Goal: Information Seeking & Learning: Compare options

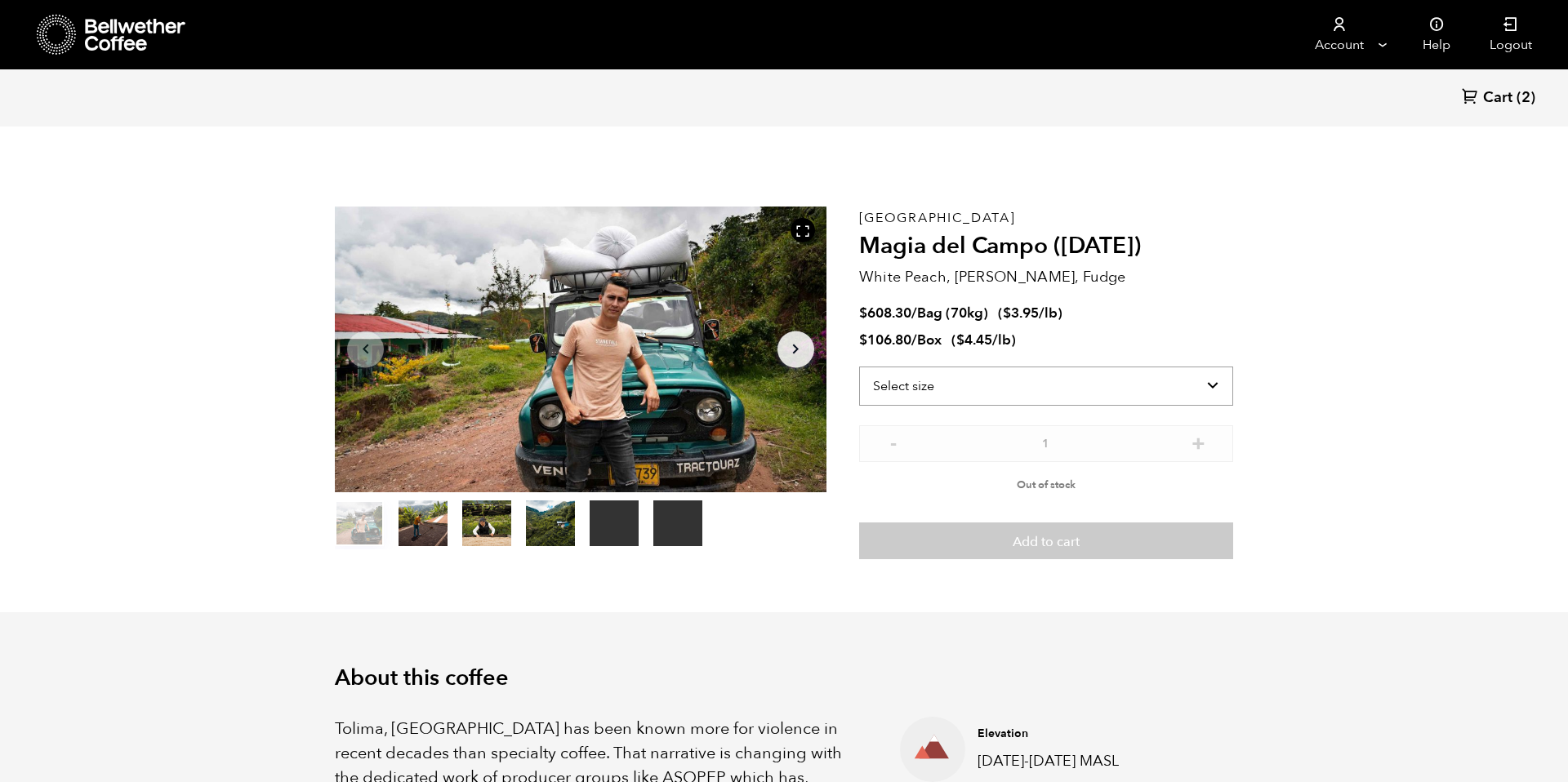
click at [1039, 377] on select "Select size Bag (70kg) (154 lbs) Box (24 lbs)" at bounding box center [1046, 385] width 374 height 39
select select "bag"
click at [859, 366] on select "Select size Bag (70kg) (154 lbs) Box (24 lbs)" at bounding box center [1046, 385] width 374 height 39
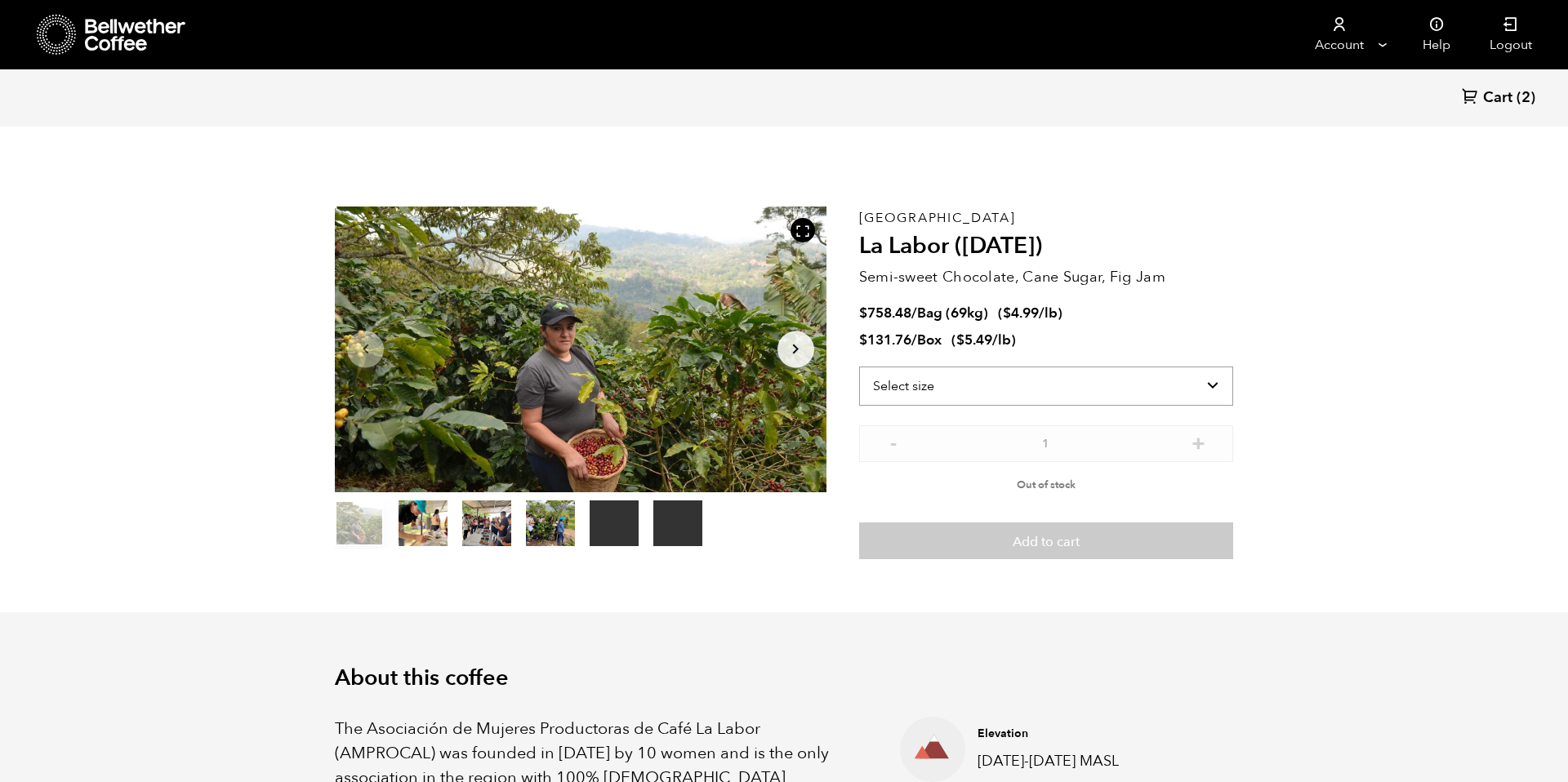
scroll to position [710, 869]
click at [1128, 391] on select "Select size Bag (69kg) (152 lbs) Box (24 lbs)" at bounding box center [1046, 385] width 374 height 39
click at [859, 366] on select "Select size Bag (69kg) (152 lbs) Box (24 lbs)" at bounding box center [1046, 385] width 374 height 39
click at [1126, 398] on select "Select size Bag (69kg) (152 lbs) Box (24 lbs)" at bounding box center [1046, 385] width 374 height 39
select select "bag-2"
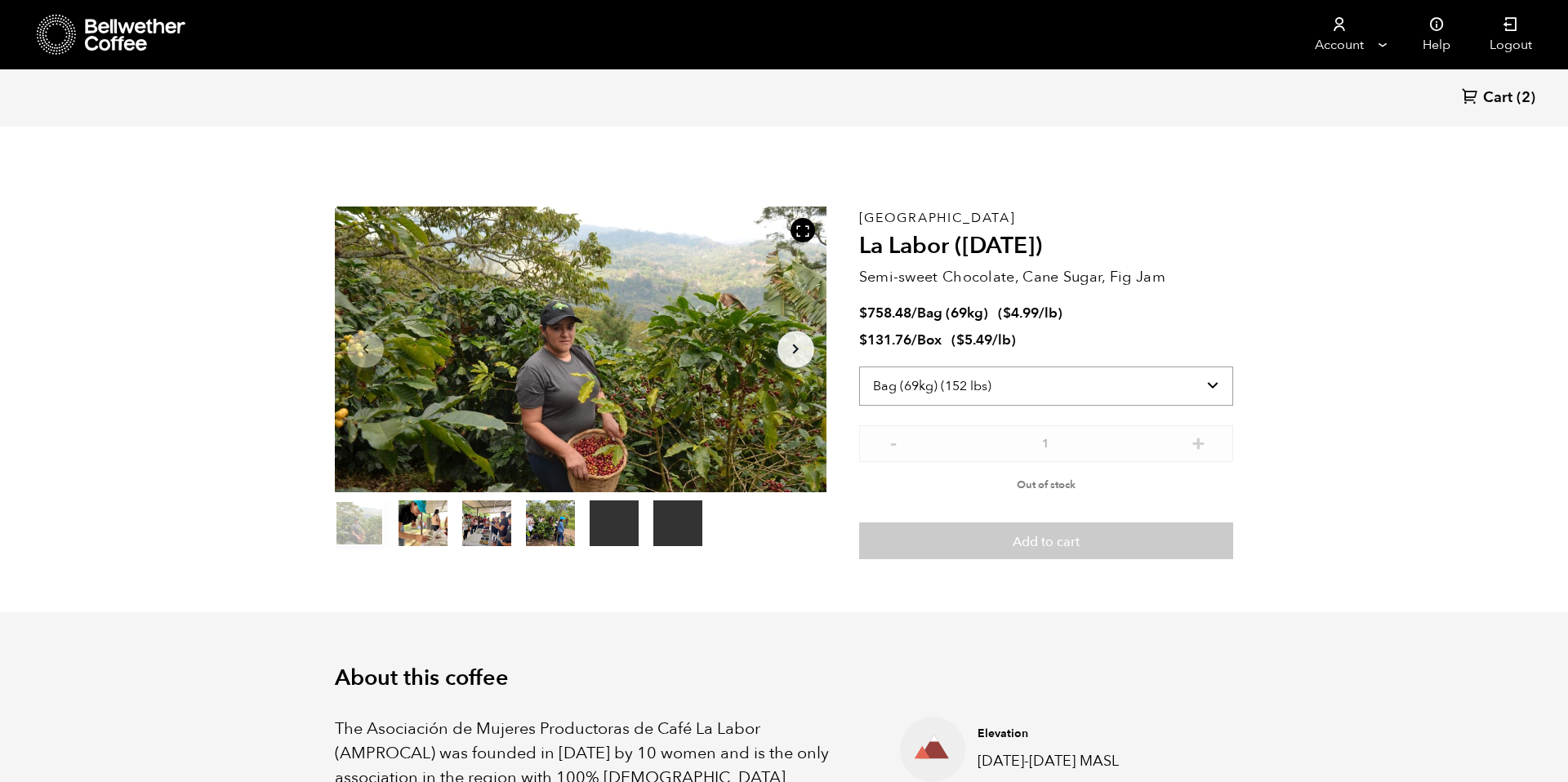
click at [859, 366] on select "Select size Bag (69kg) (152 lbs) Box (24 lbs)" at bounding box center [1046, 385] width 374 height 39
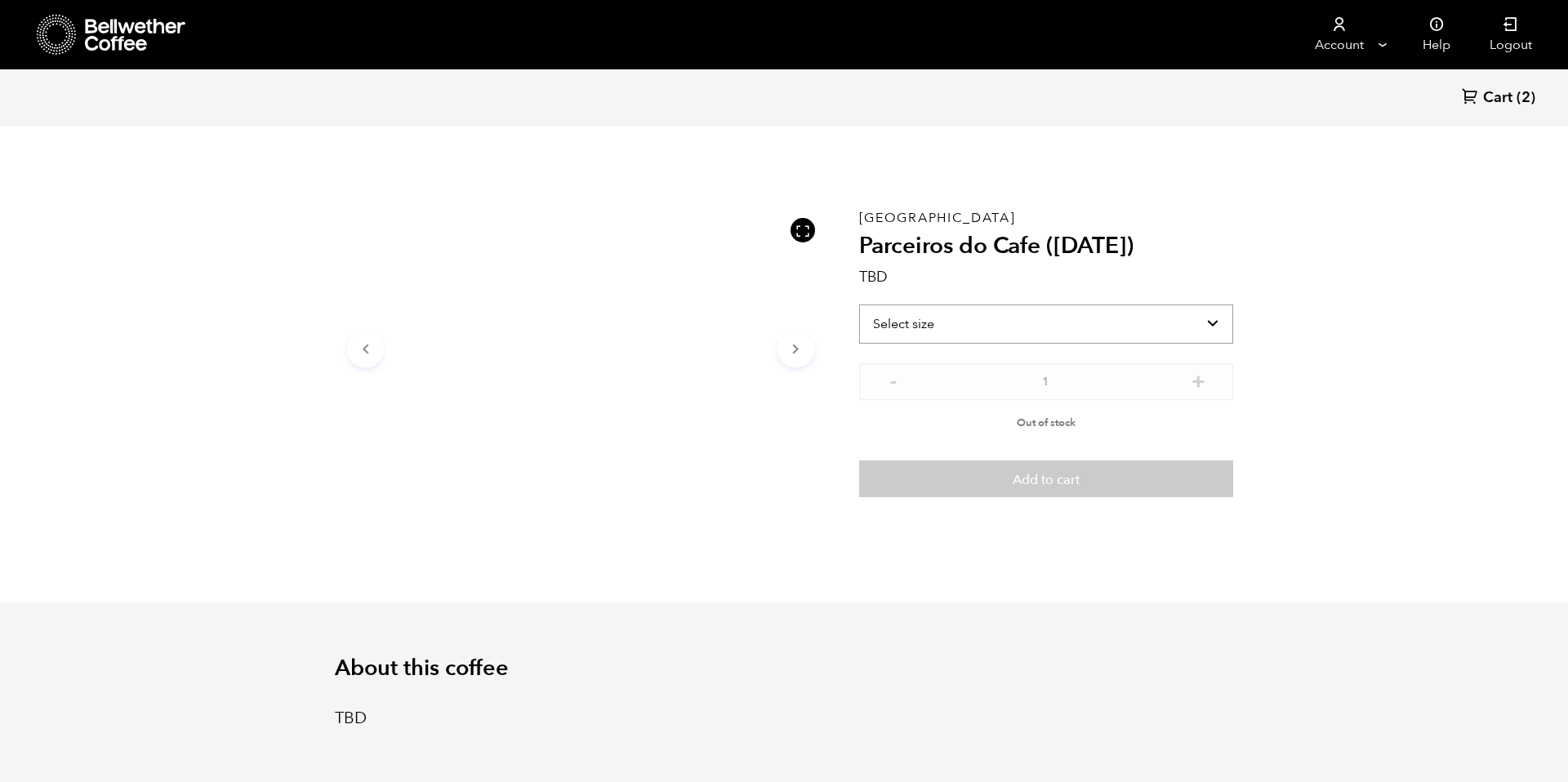
click at [956, 323] on select "Select size" at bounding box center [1046, 324] width 374 height 39
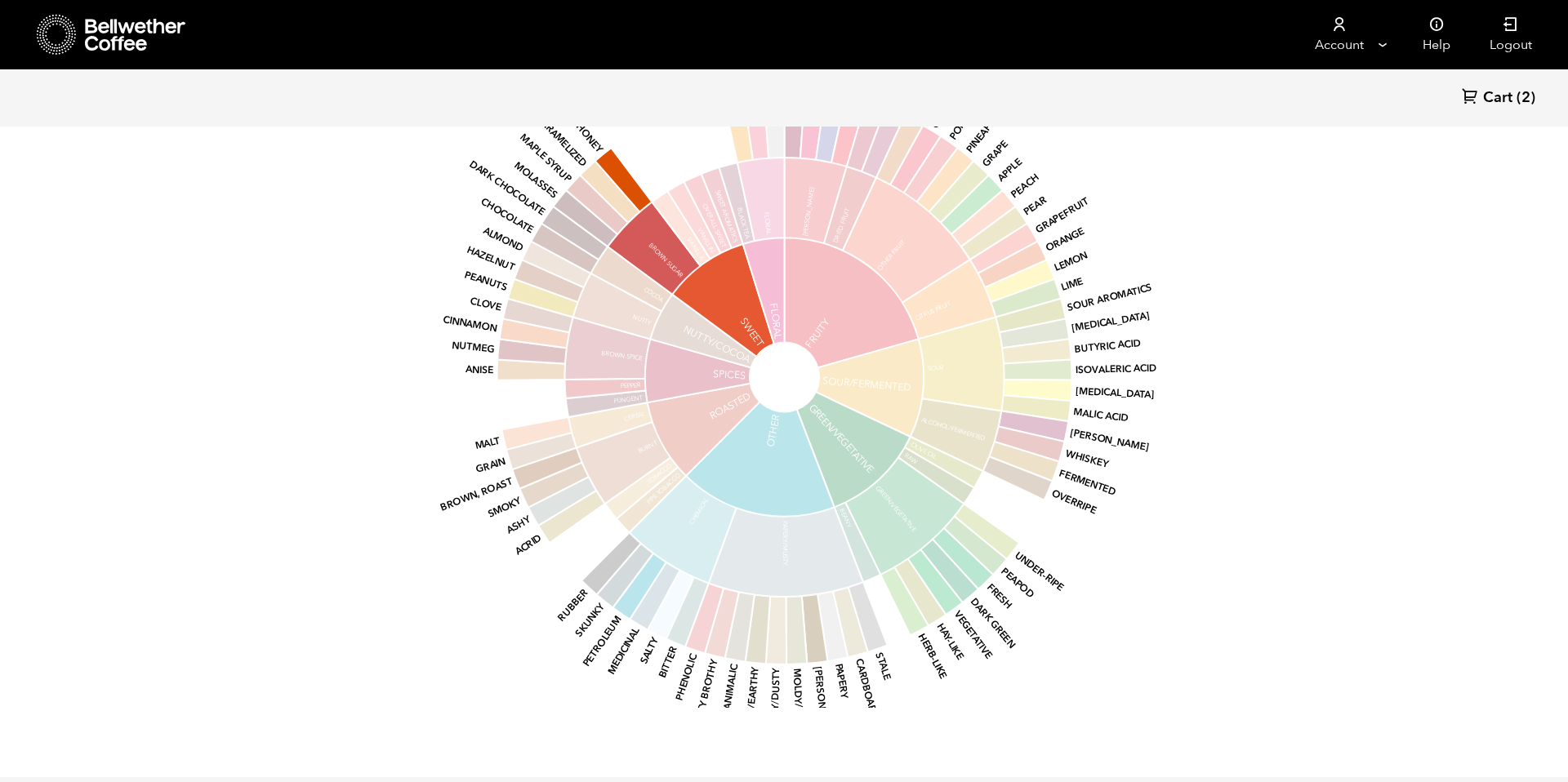
scroll to position [911, 0]
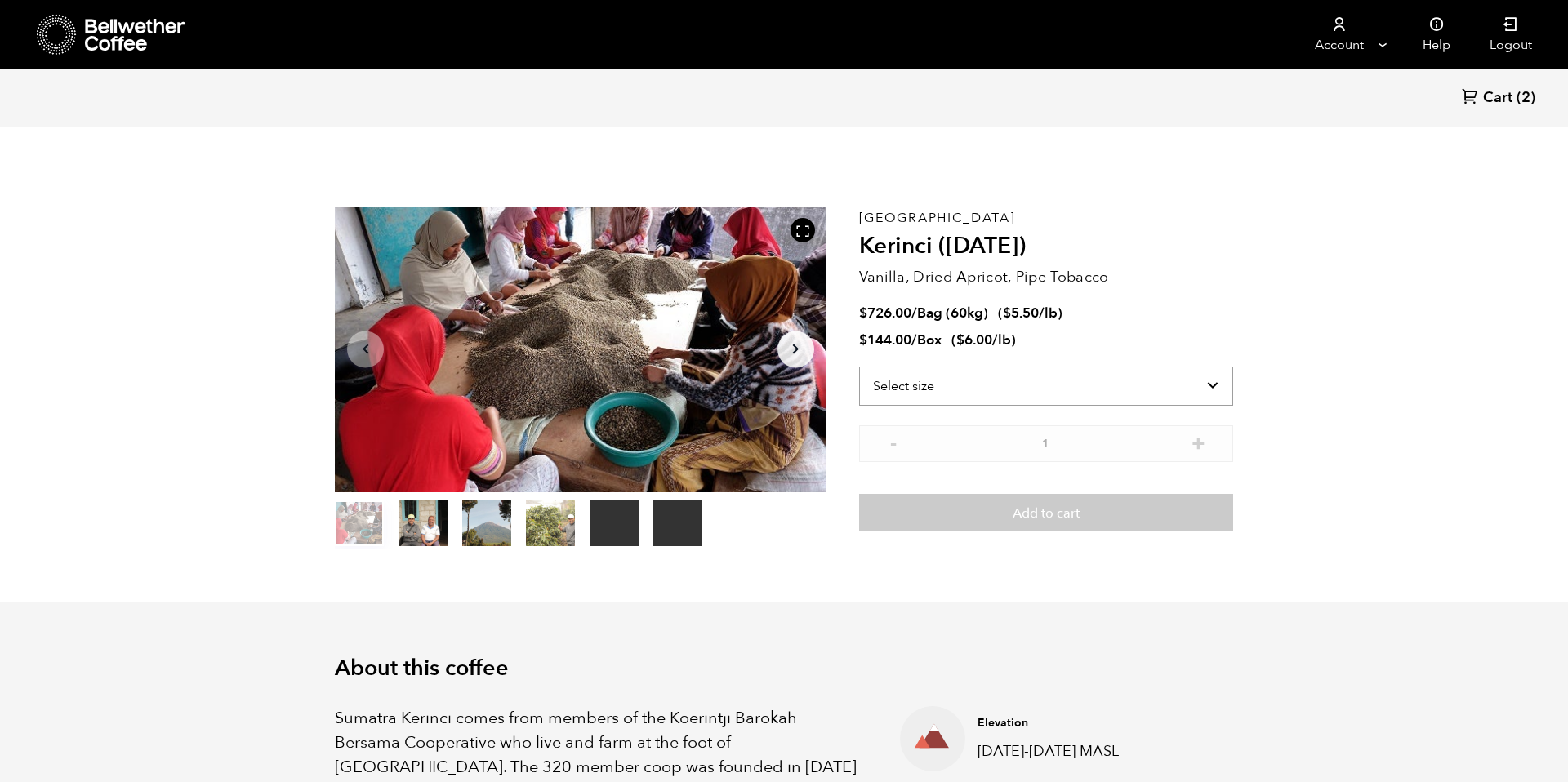
click at [1055, 391] on select "Select size Bag (60kg) (132 lbs) Box (24 lbs)" at bounding box center [1046, 385] width 374 height 39
select select "bag-3"
click at [859, 366] on select "Select size Bag (60kg) (132 lbs) Box (24 lbs)" at bounding box center [1046, 385] width 374 height 39
click at [126, 40] on icon at bounding box center [136, 36] width 102 height 33
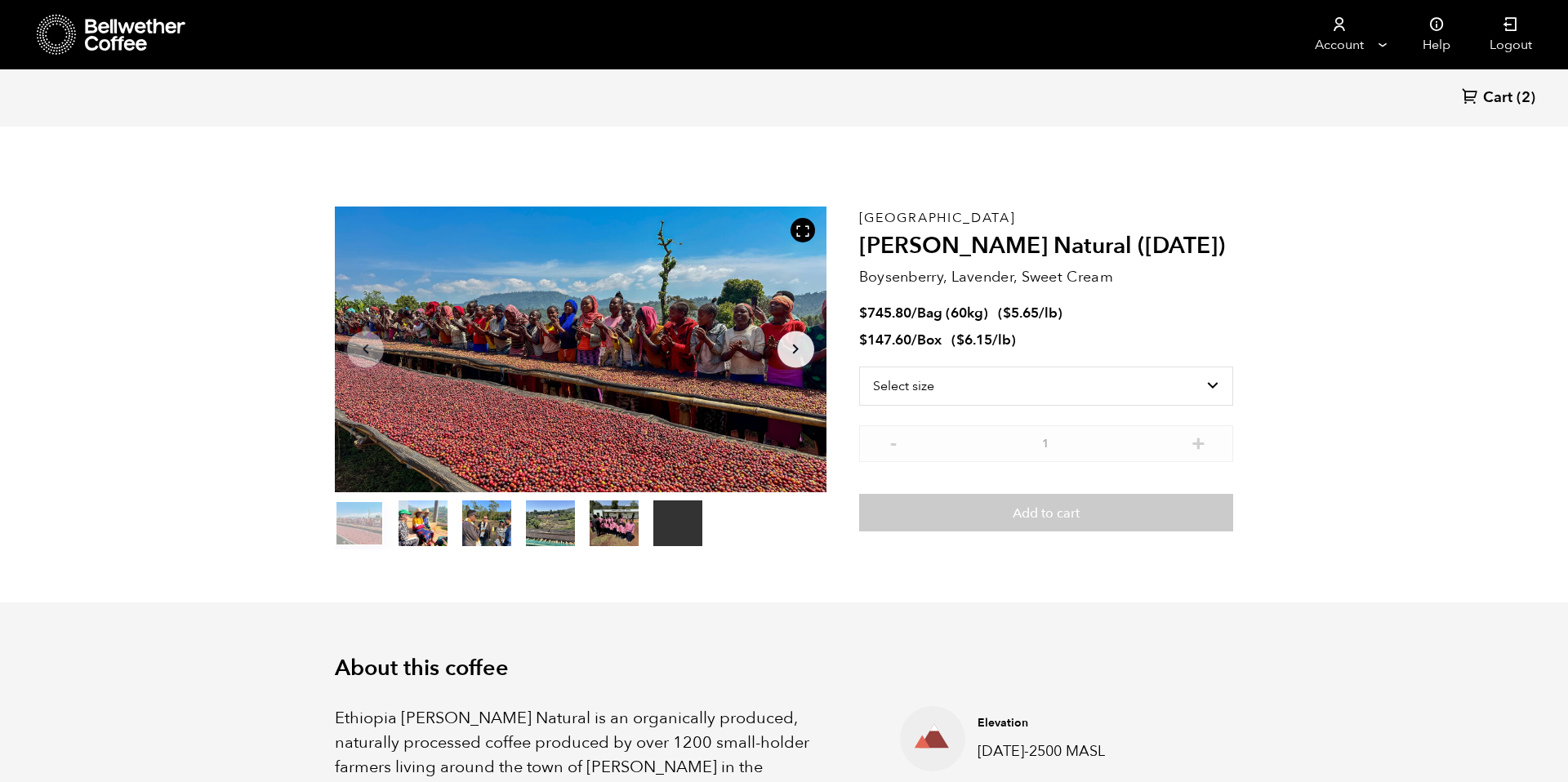
scroll to position [710, 869]
click at [1026, 375] on select "Select size Bag (60kg) (132 lbs) Box (24 lbs)" at bounding box center [1046, 385] width 374 height 39
select select "bag-3"
click at [859, 366] on select "Select size Bag (60kg) (132 lbs) Box (24 lbs)" at bounding box center [1046, 385] width 374 height 39
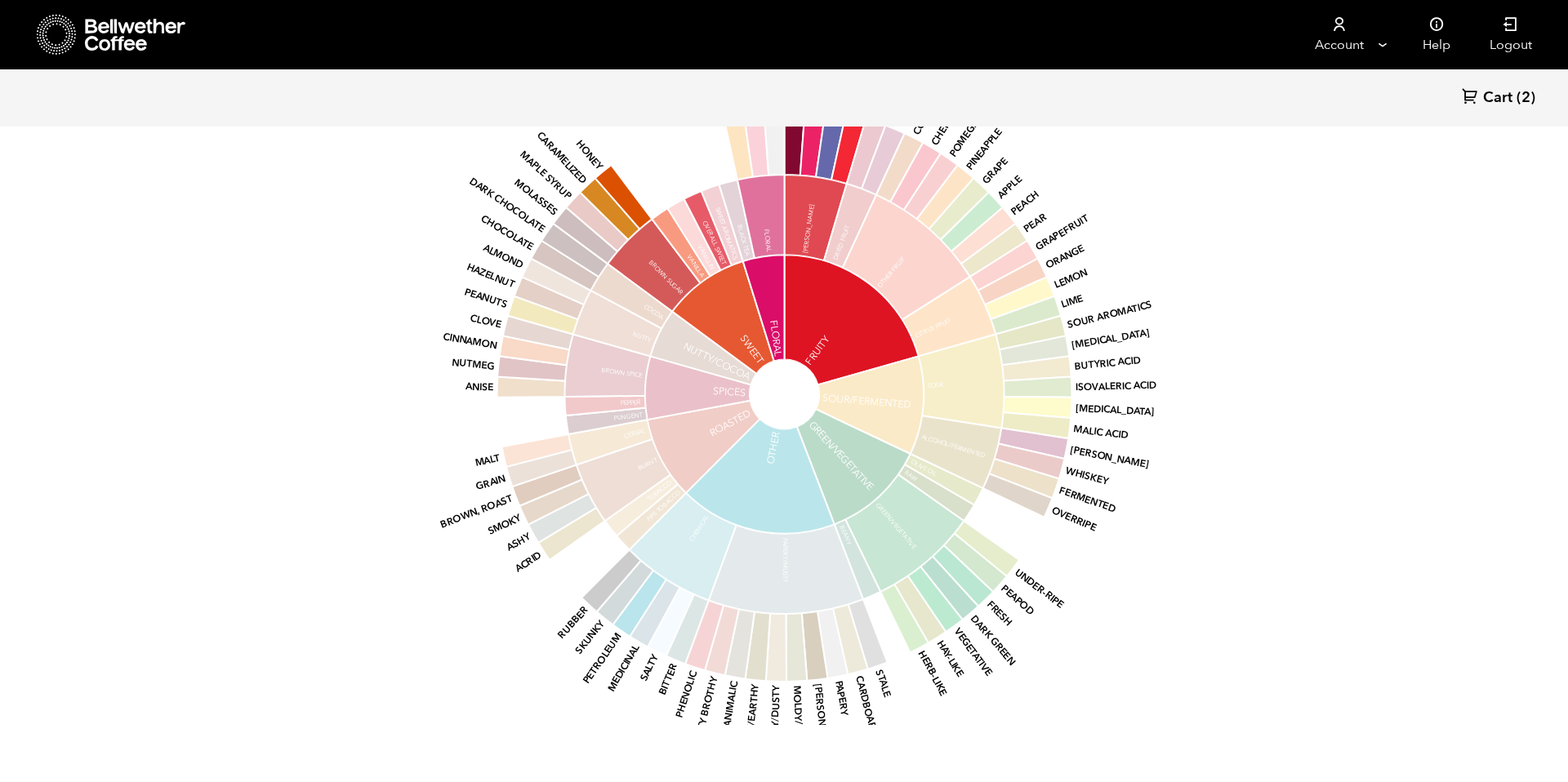
scroll to position [1514, 0]
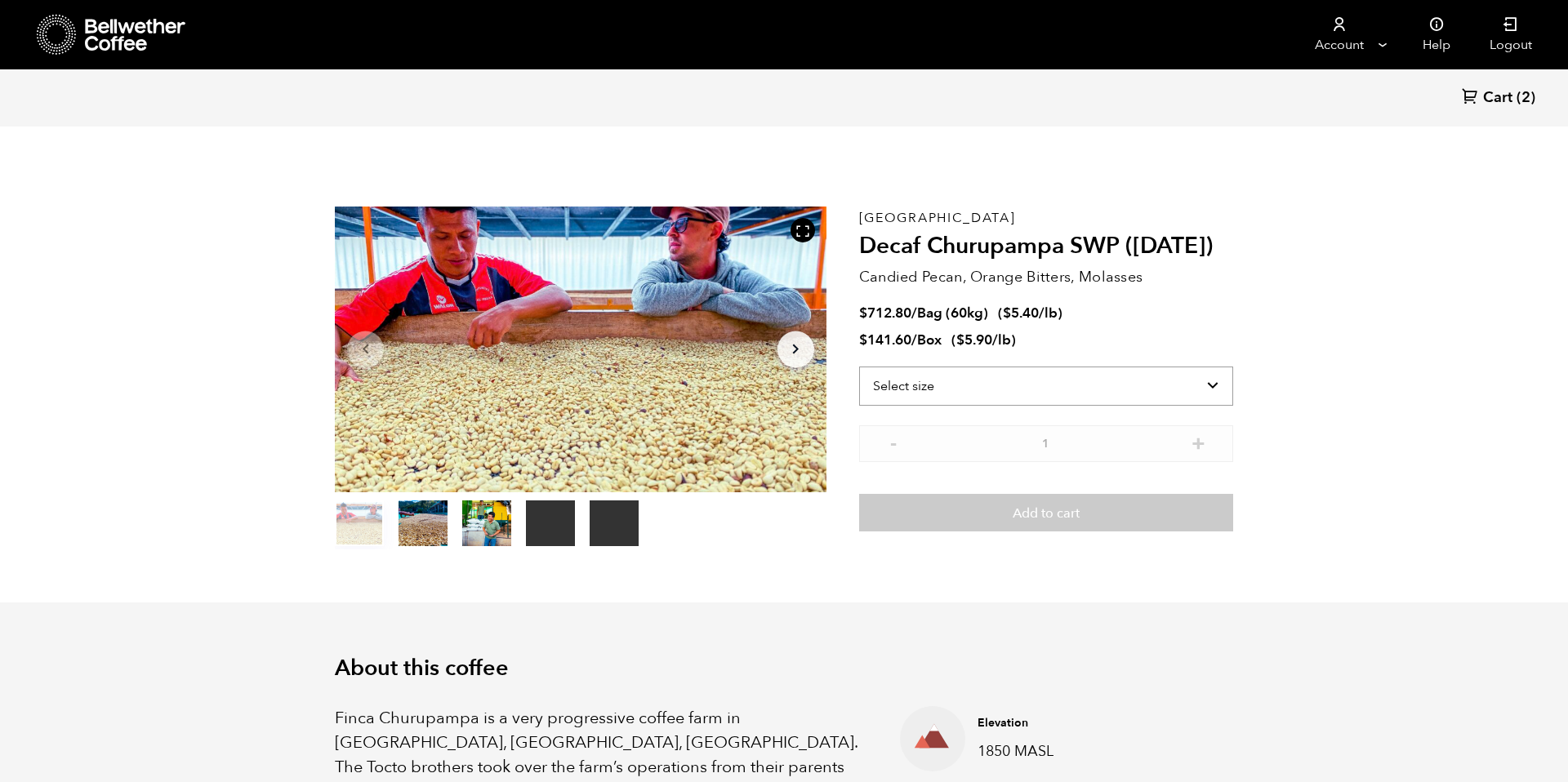
click at [1127, 377] on select "Select size Bag (60kg) (132 lbs) Box (24 lbs)" at bounding box center [1046, 385] width 374 height 39
select select "bag-3"
click at [859, 366] on select "Select size Bag (60kg) (132 lbs) Box (24 lbs)" at bounding box center [1046, 385] width 374 height 39
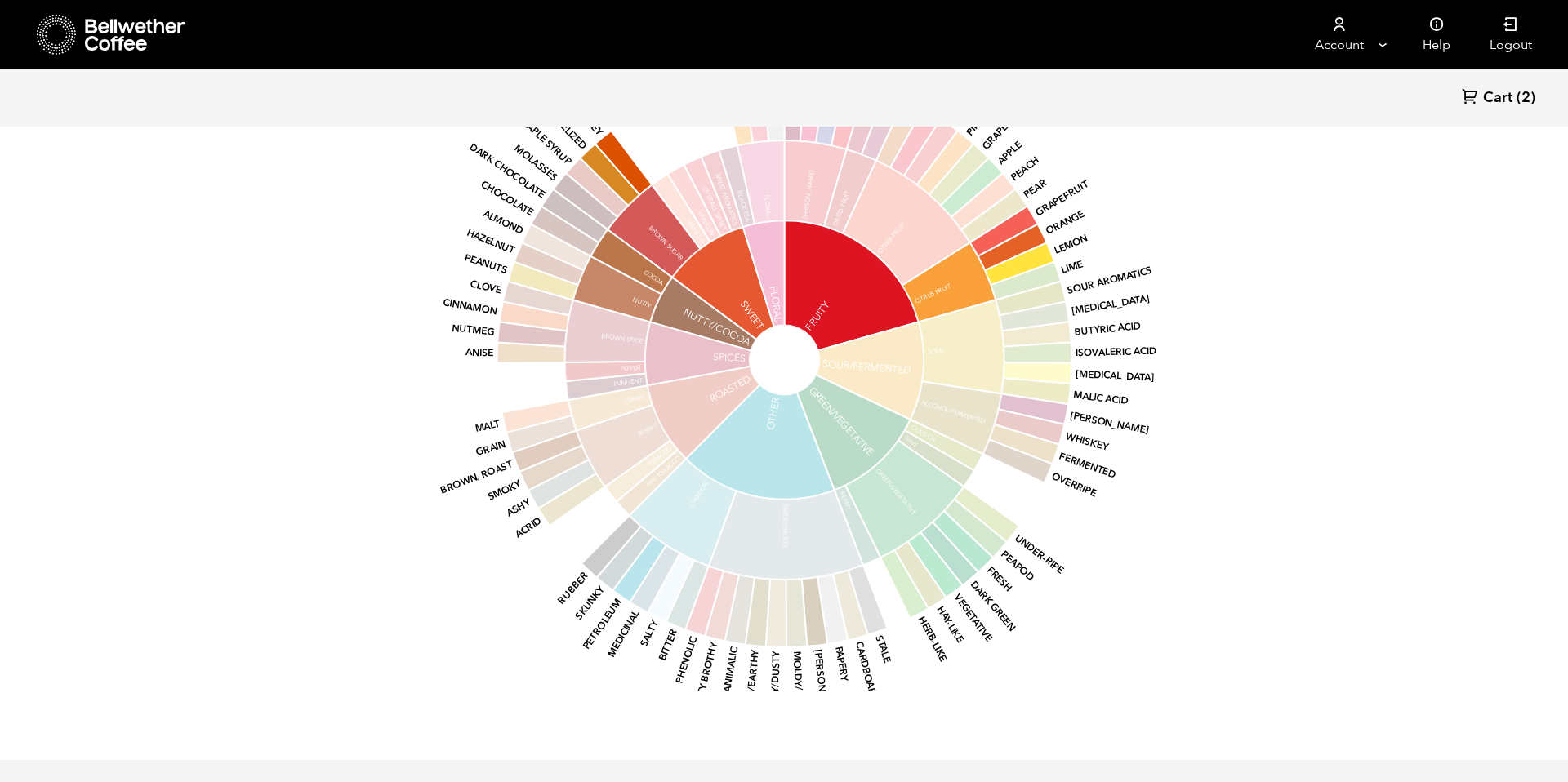
scroll to position [2308, 0]
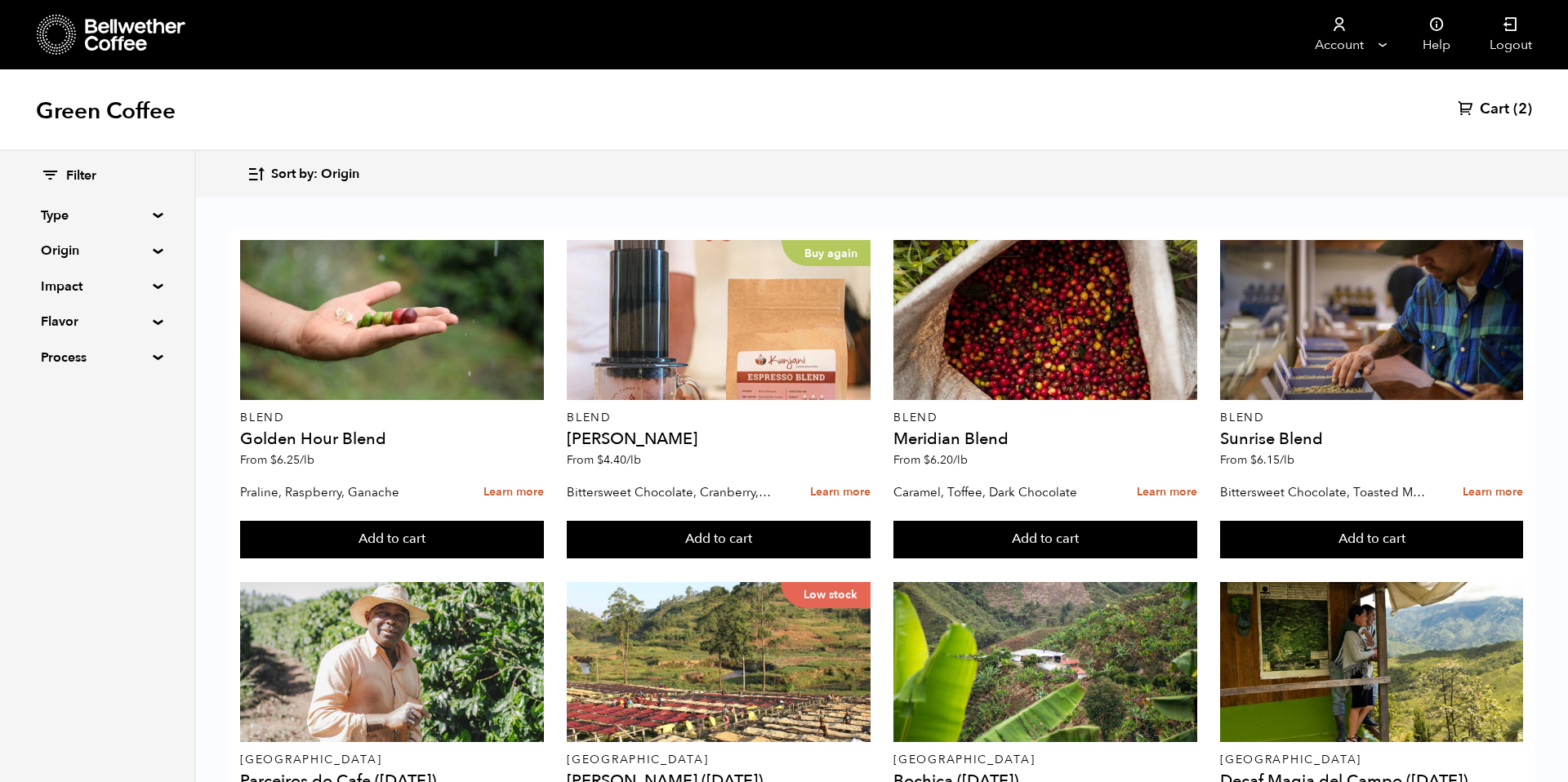
click at [330, 172] on span "Sort by: Origin" at bounding box center [315, 174] width 88 height 18
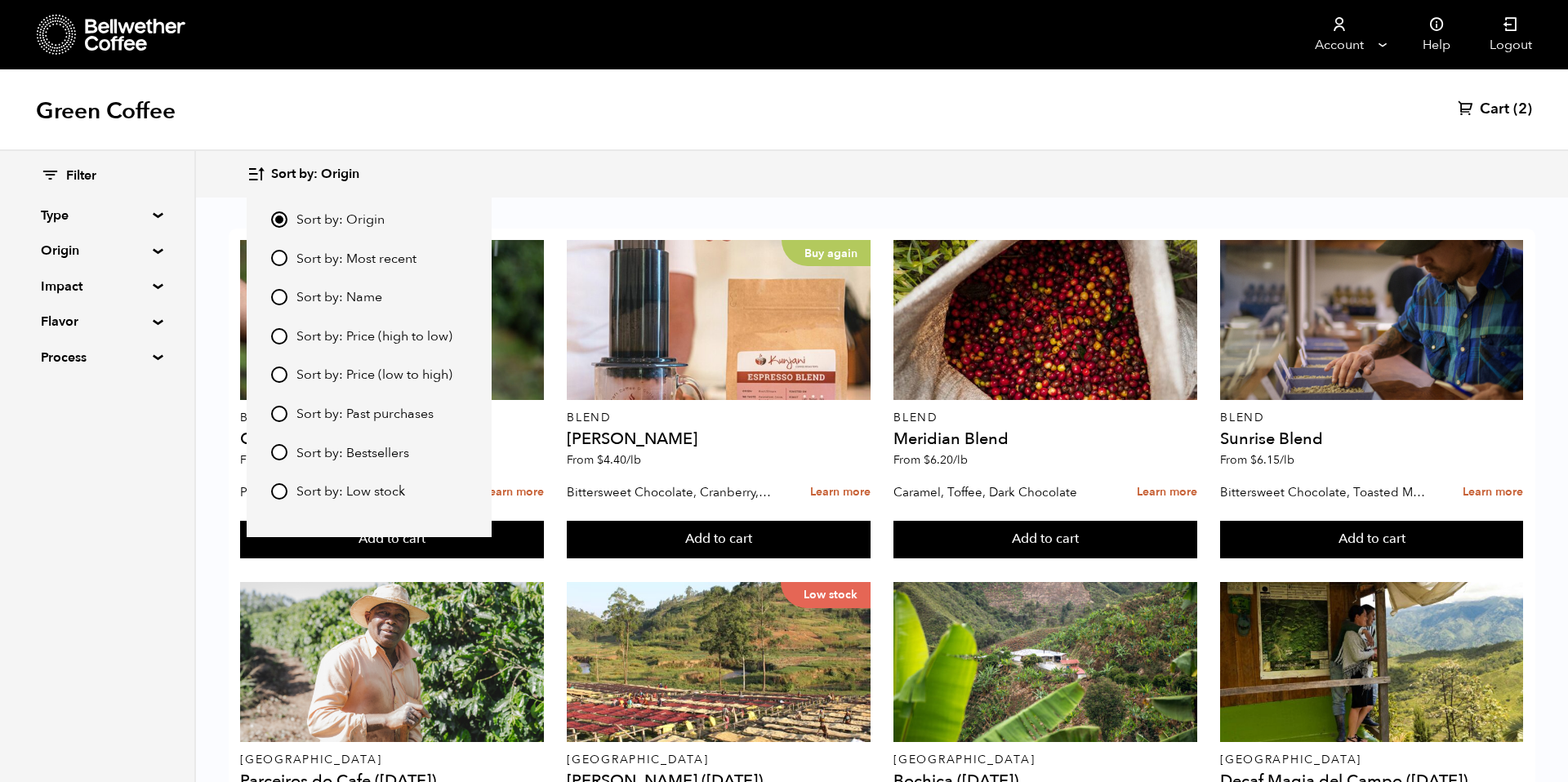
click at [344, 251] on span "Sort by: Most recent" at bounding box center [357, 259] width 120 height 18
click at [287, 251] on input "Sort by: Most recent" at bounding box center [279, 257] width 17 height 17
radio input "true"
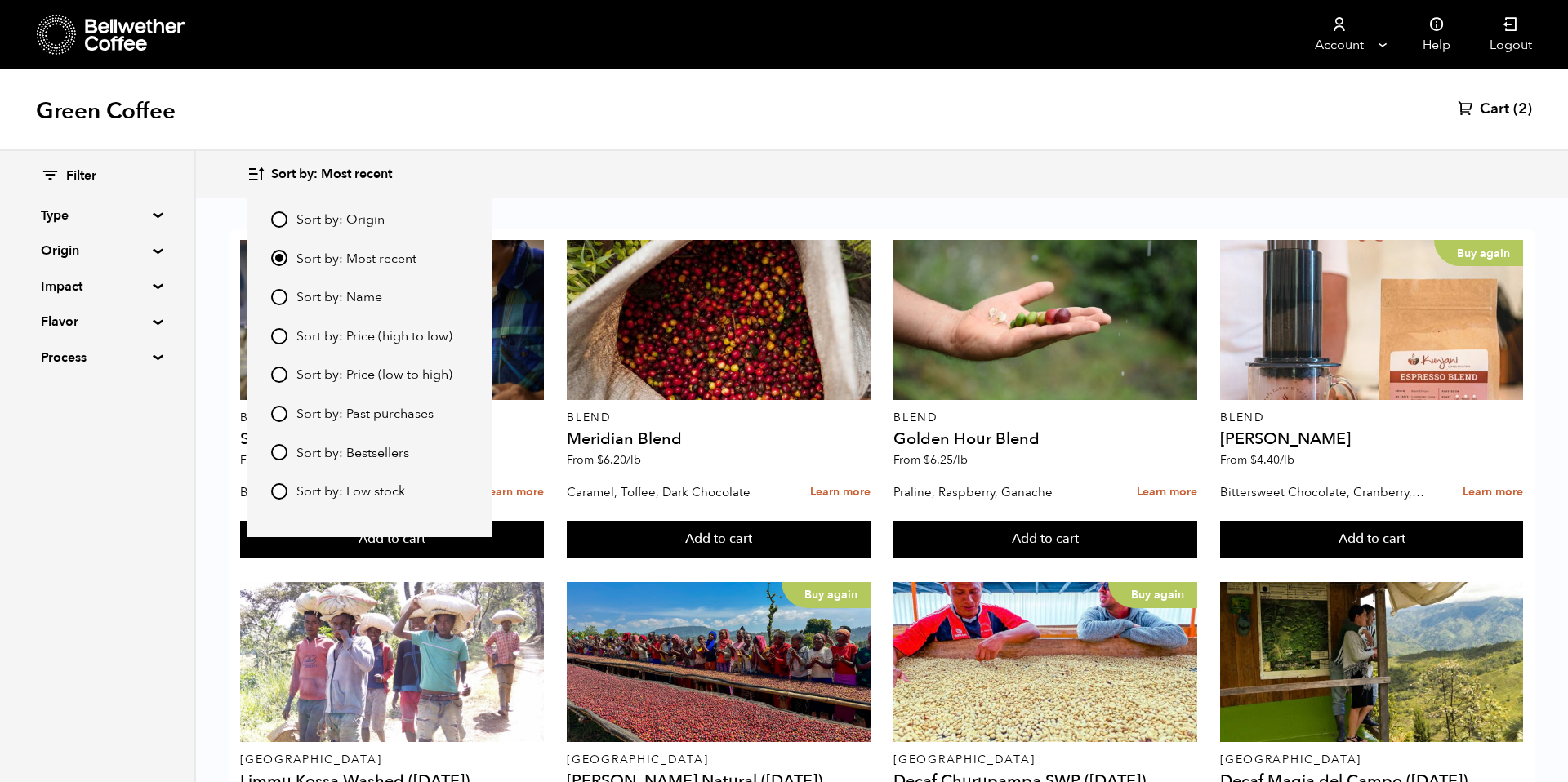
scroll to position [1195, 0]
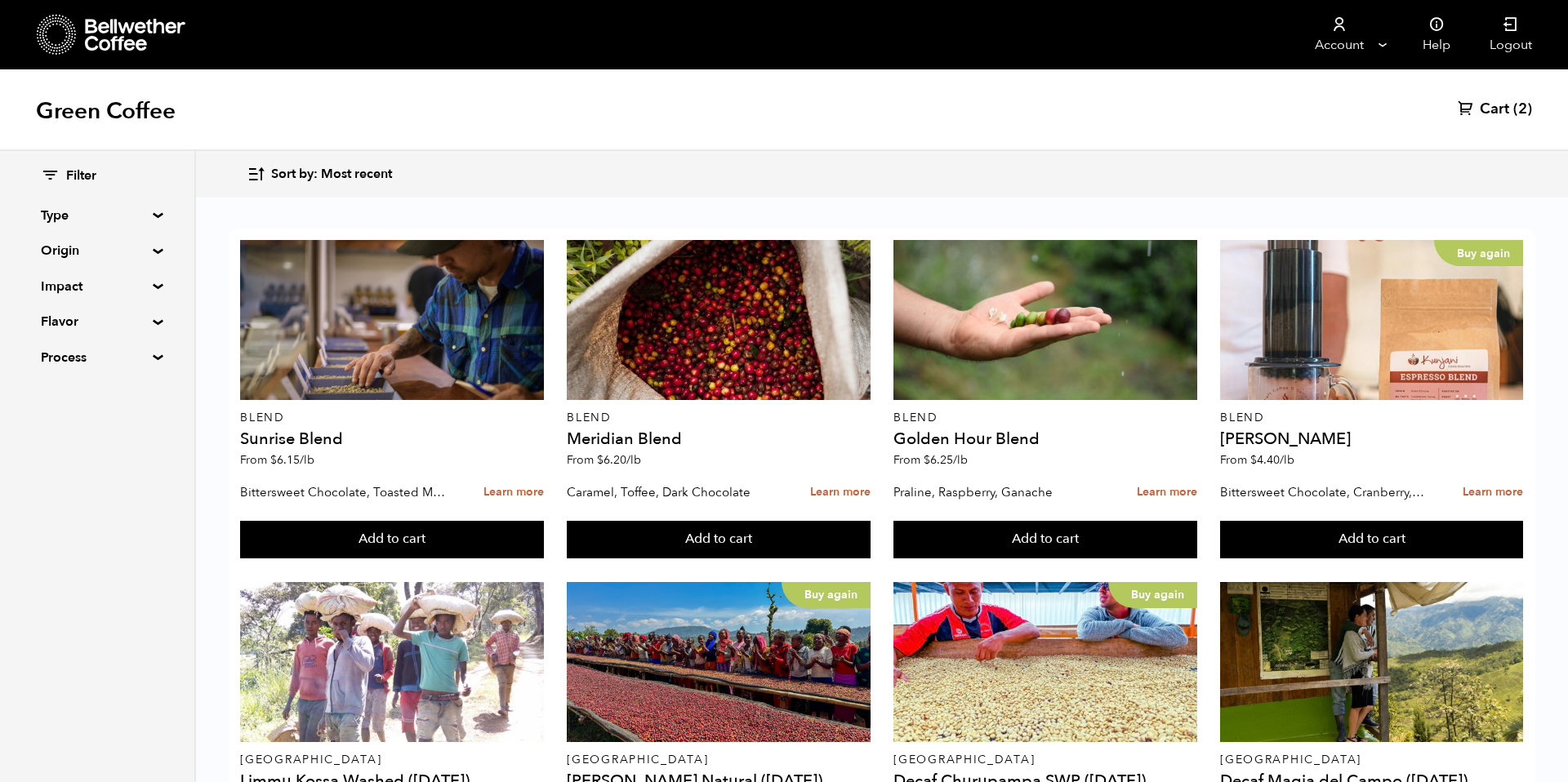
scroll to position [1039, 0]
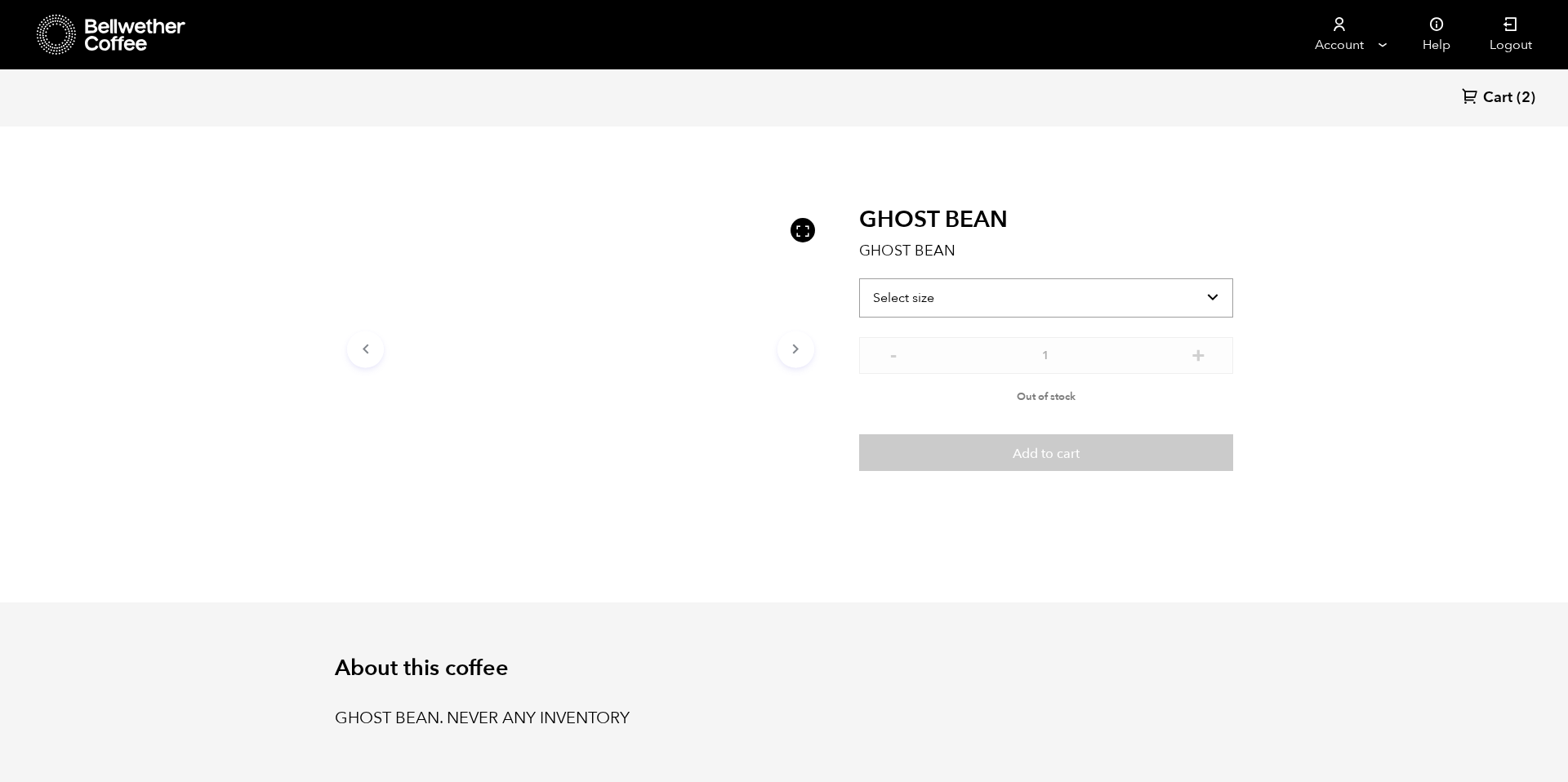
click at [1107, 302] on select "Select size" at bounding box center [1046, 297] width 374 height 39
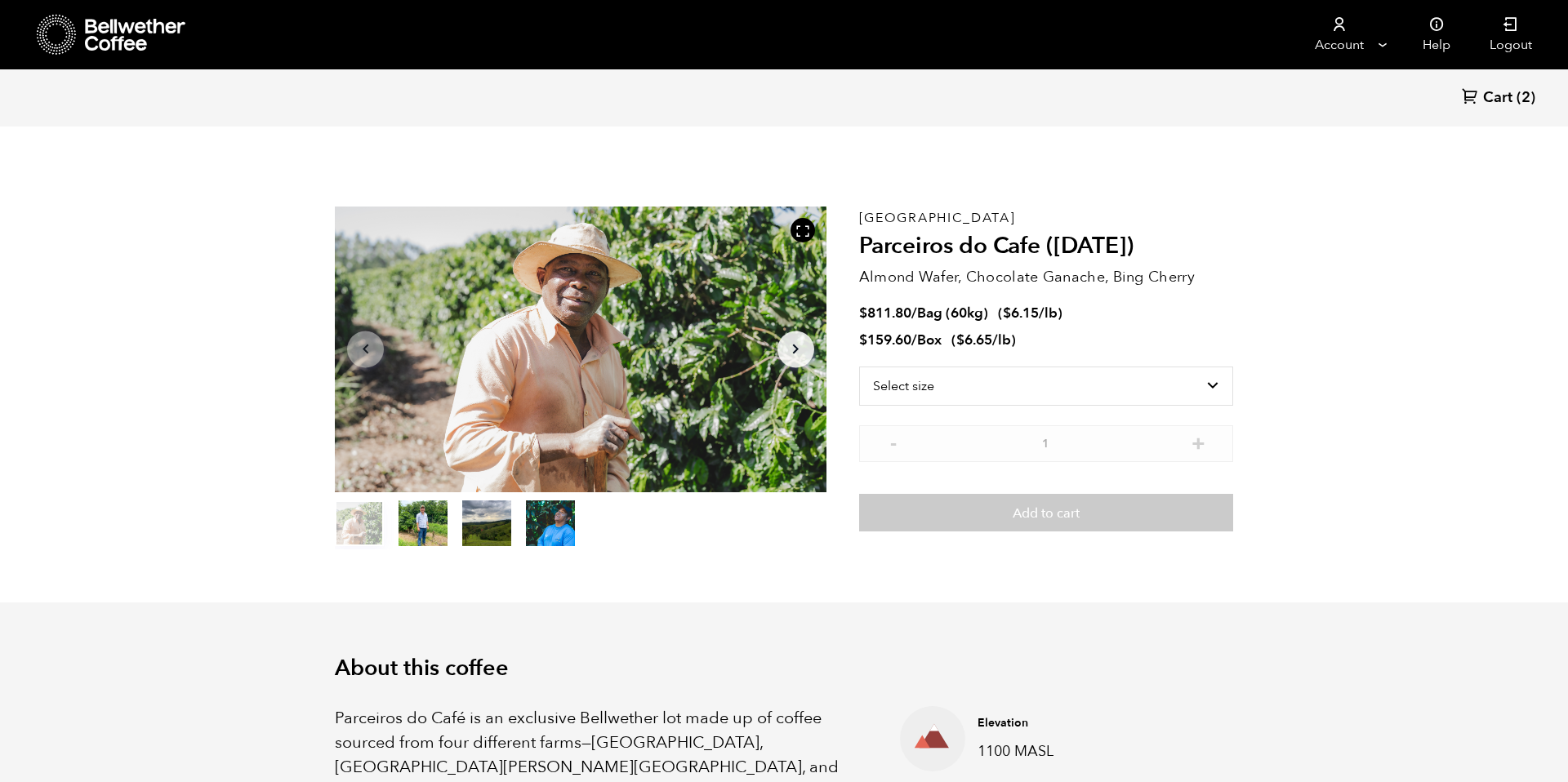
scroll to position [710, 869]
click at [1169, 381] on select "Select size Bag (60kg) (132 lbs) Box (24 lbs)" at bounding box center [1046, 385] width 374 height 39
select select "bag-3"
click at [859, 366] on select "Select size Bag (60kg) (132 lbs) Box (24 lbs)" at bounding box center [1046, 385] width 374 height 39
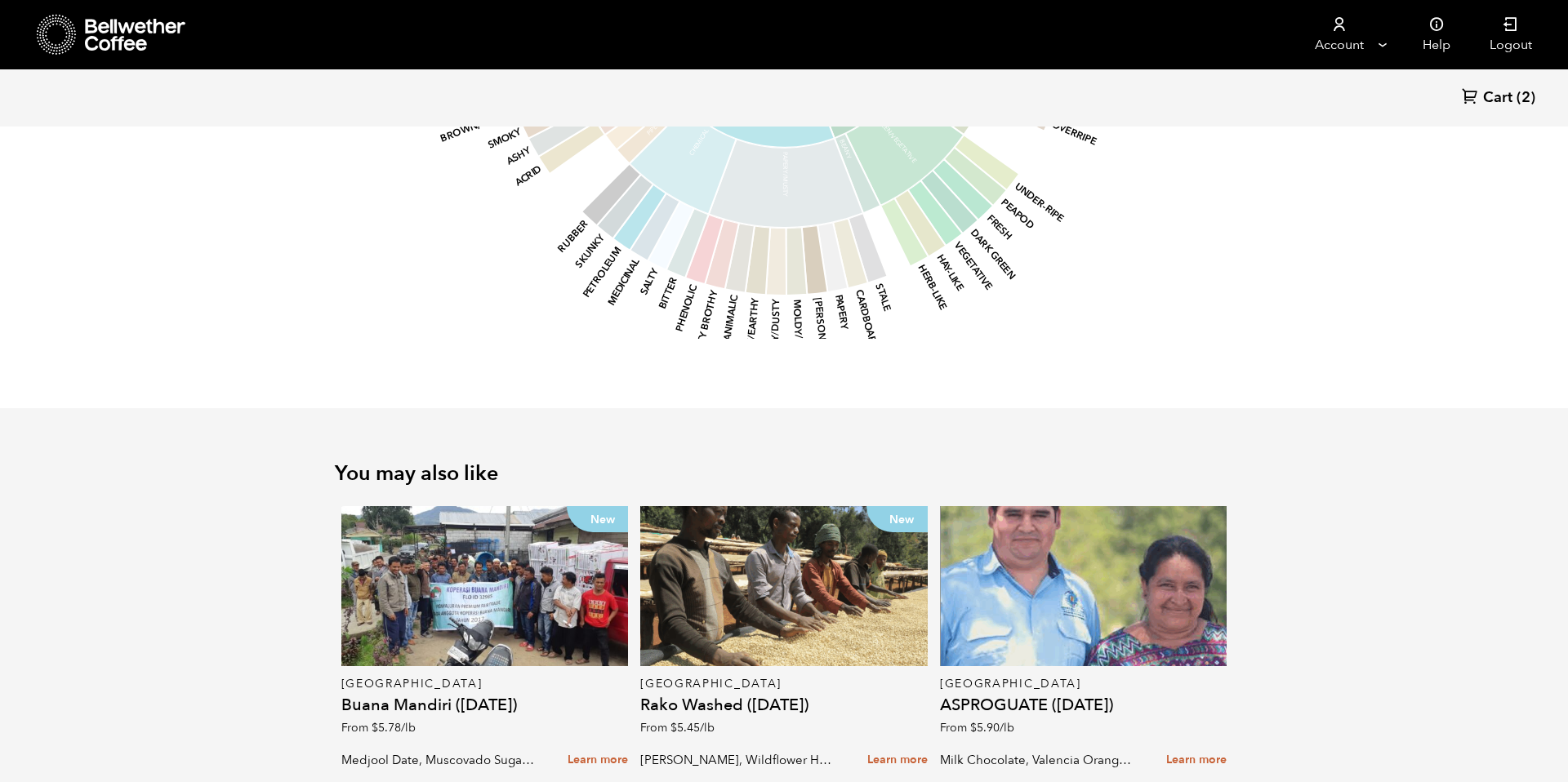
scroll to position [2408, 0]
